Goal: Task Accomplishment & Management: Use online tool/utility

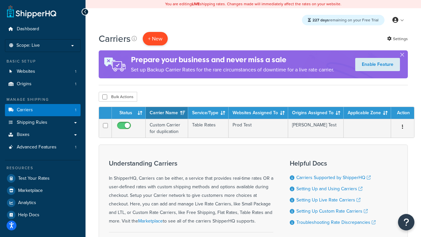
click at [155, 38] on button "+ New" at bounding box center [155, 38] width 25 height 13
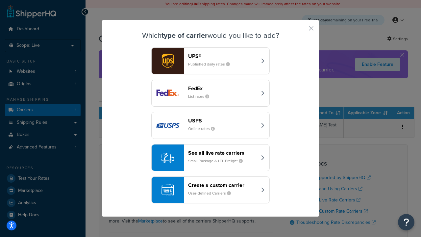
click at [222, 88] on header "FedEx" at bounding box center [222, 88] width 69 height 6
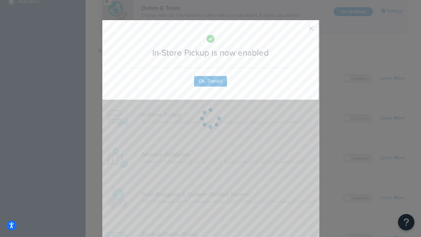
scroll to position [225, 0]
click at [301, 31] on button "button" at bounding box center [301, 31] width 2 height 2
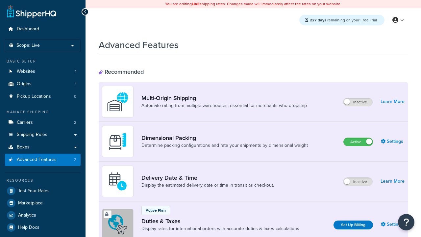
click at [358, 142] on label "Active" at bounding box center [357, 142] width 29 height 8
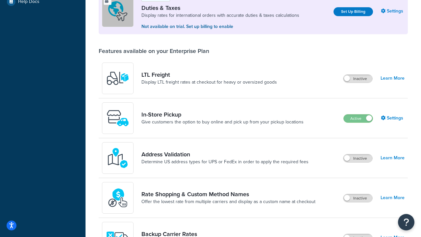
scroll to position [201, 0]
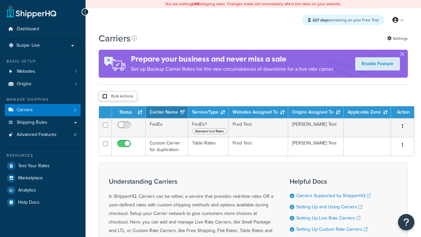
click at [105, 96] on input "checkbox" at bounding box center [104, 96] width 5 height 5
checkbox input "true"
click at [0, 0] on button "Delete" at bounding box center [0, 0] width 0 height 0
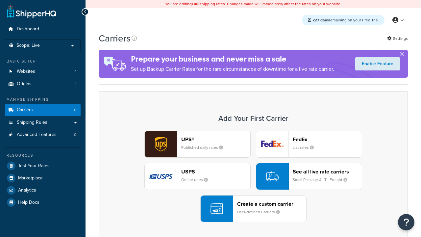
click at [253, 176] on div "UPS® Published daily rates FedEx List rates USPS Online rates See all live rate…" at bounding box center [253, 175] width 295 height 91
click at [253, 208] on div "Create a custom carrier User-defined Carriers" at bounding box center [271, 209] width 69 height 16
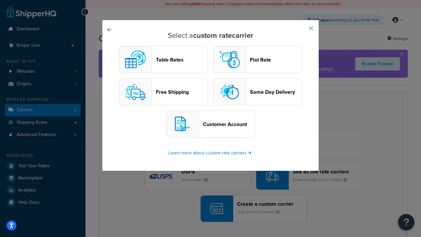
click at [163, 59] on header "Table Rates" at bounding box center [182, 60] width 52 height 6
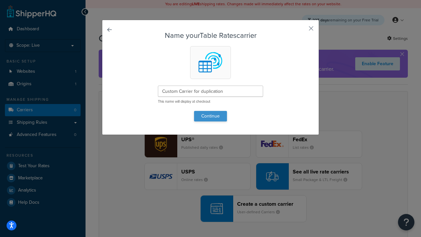
type input "Custom Carrier for duplication"
click at [210, 116] on button "Continue" at bounding box center [210, 116] width 33 height 11
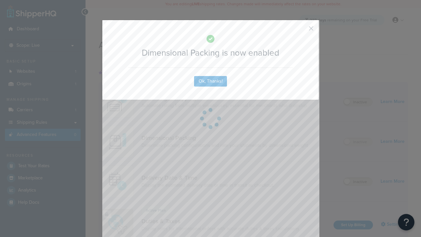
click at [301, 31] on button "button" at bounding box center [301, 31] width 2 height 2
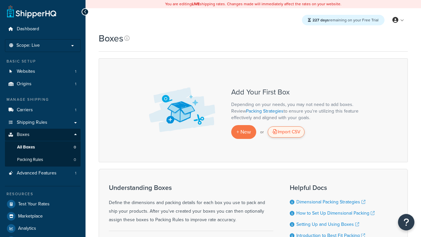
click at [286, 132] on div "Import CSV" at bounding box center [286, 131] width 37 height 11
